Goal: Obtain resource: Obtain resource

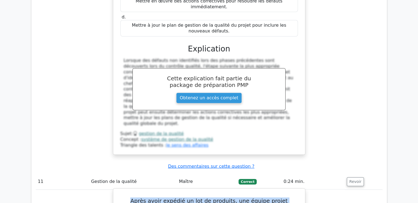
scroll to position [3655, 0]
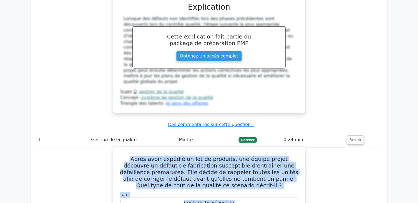
drag, startPoint x: 122, startPoint y: 122, endPoint x: 237, endPoint y: 146, distance: 117.9
copy div "Lorem ipsum dolorsi am con ad elitsedd, eiu tempor incidi utlabore et dolore ma…"
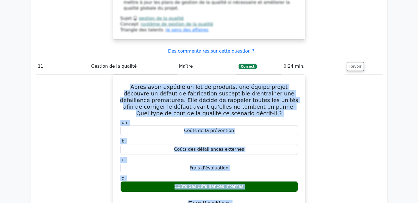
scroll to position [3737, 0]
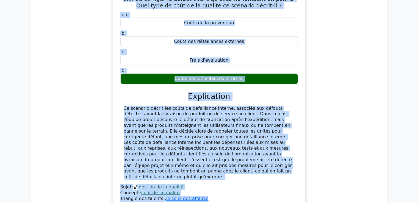
scroll to position [3792, 0]
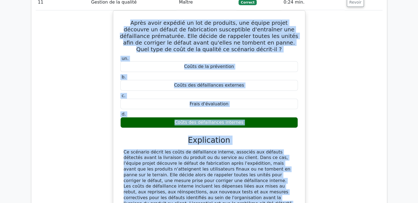
drag, startPoint x: 128, startPoint y: 63, endPoint x: 237, endPoint y: 175, distance: 156.2
copy div "Dans le cadre du processus de gestion de la qualité du plan, vous envisagez d'u…"
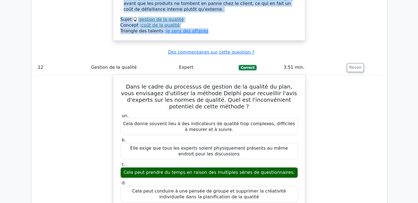
scroll to position [4094, 0]
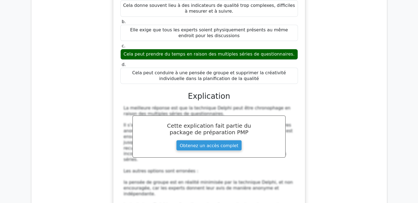
scroll to position [4122, 0]
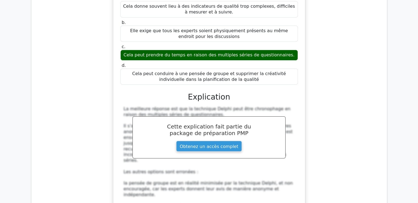
drag, startPoint x: 126, startPoint y: 72, endPoint x: 273, endPoint y: 162, distance: 172.1
copy div "Dans le contexte du Guide PMBOK, septième édition, une équipe de projet examina…"
